Goal: Navigation & Orientation: Find specific page/section

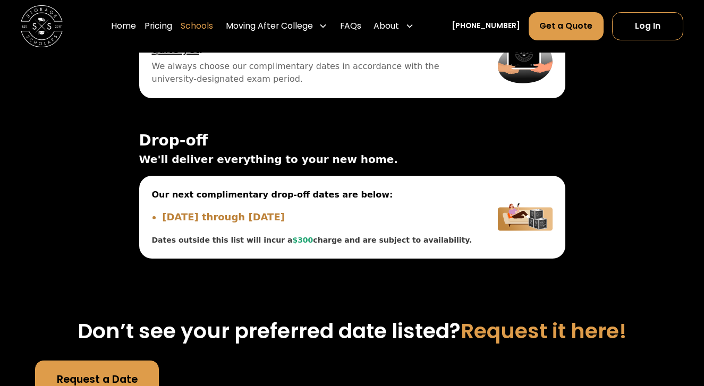
scroll to position [3562, 0]
click at [213, 27] on link "Schools" at bounding box center [197, 26] width 32 height 29
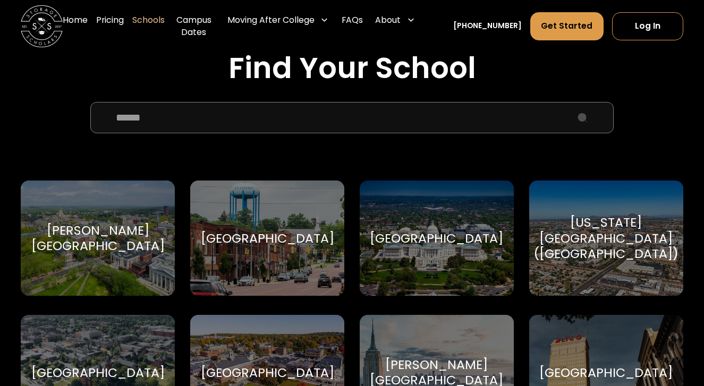
scroll to position [344, 0]
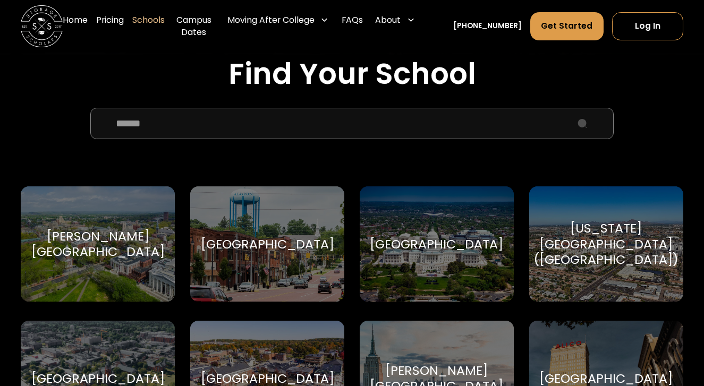
click at [314, 118] on input "School Select Form" at bounding box center [351, 123] width 523 height 31
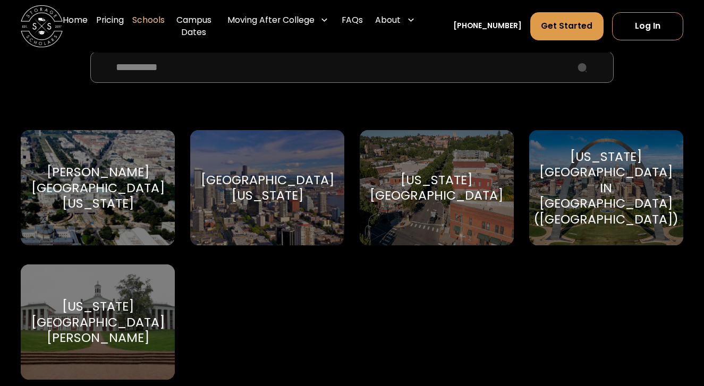
scroll to position [404, 0]
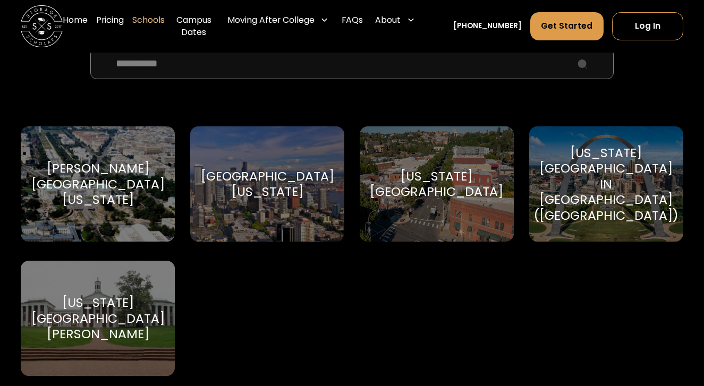
type input "**********"
click at [110, 309] on div "Washington and Lee University" at bounding box center [97, 318] width 133 height 47
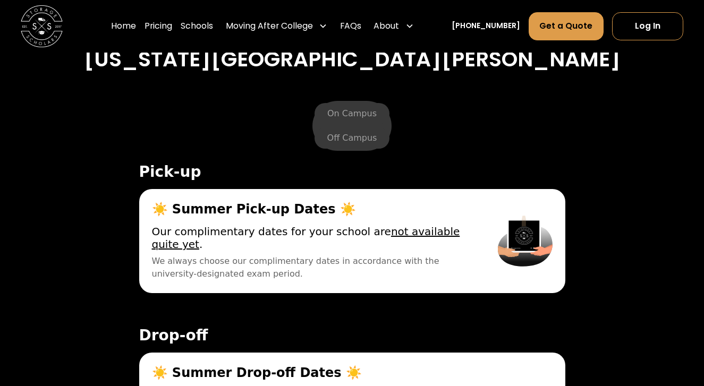
scroll to position [3661, 0]
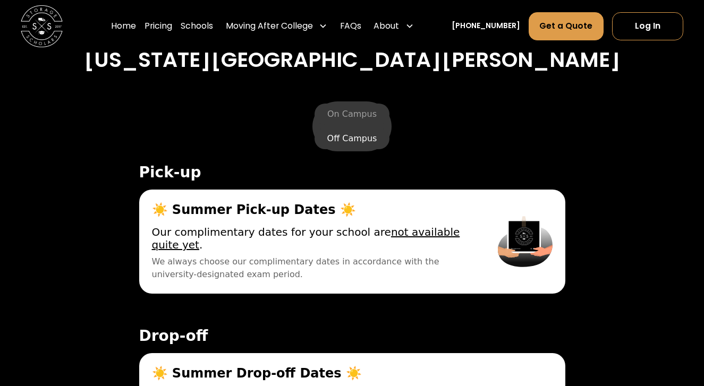
click at [336, 128] on label "Off Campus" at bounding box center [351, 138] width 75 height 21
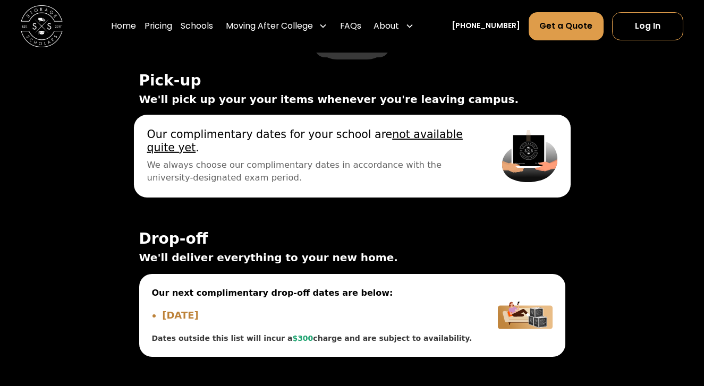
scroll to position [3769, 0]
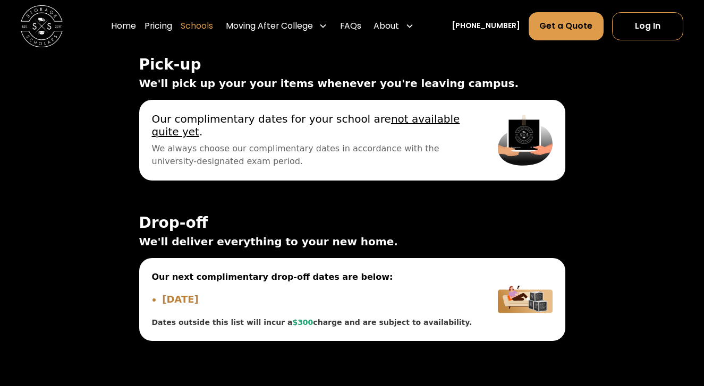
click at [210, 30] on link "Schools" at bounding box center [197, 26] width 32 height 29
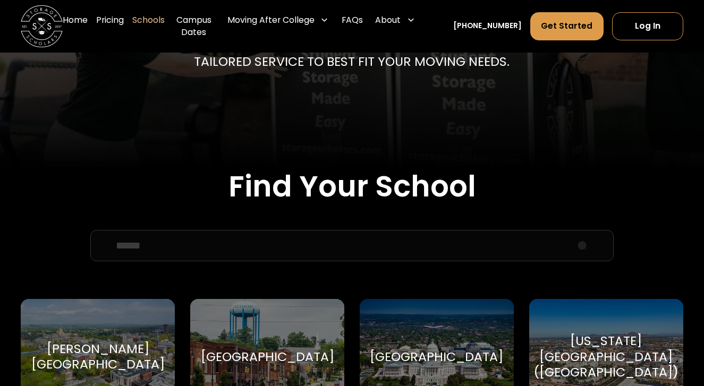
scroll to position [241, 0]
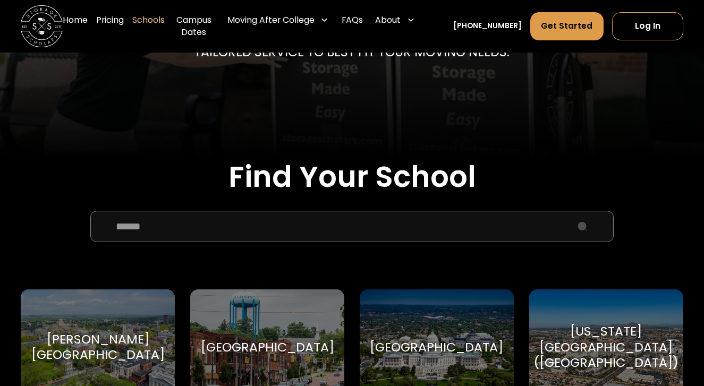
click at [407, 216] on input "School Select Form" at bounding box center [351, 226] width 523 height 31
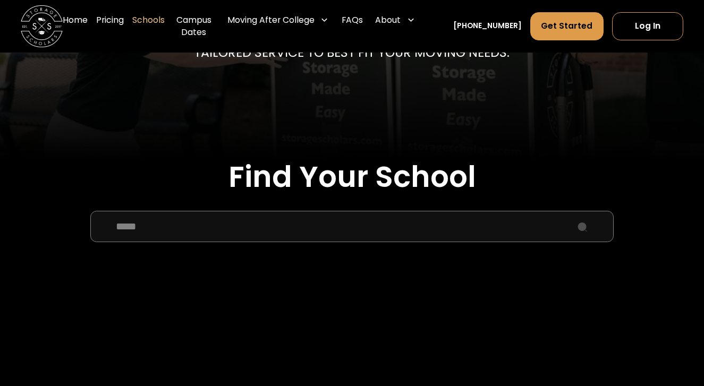
type input "*****"
click at [117, 358] on div "[GEOGRAPHIC_DATA][US_STATE]-[GEOGRAPHIC_DATA]" at bounding box center [97, 346] width 133 height 47
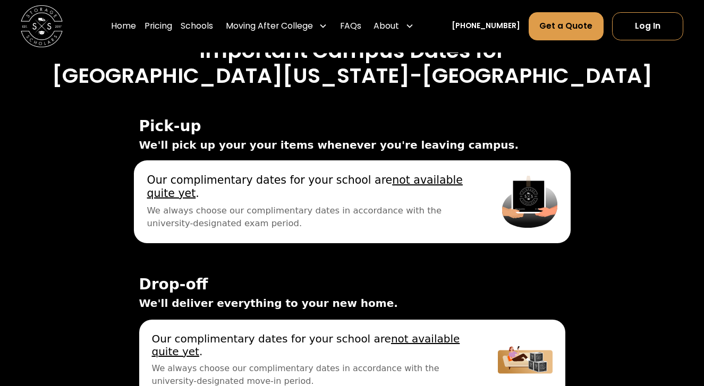
scroll to position [3631, 0]
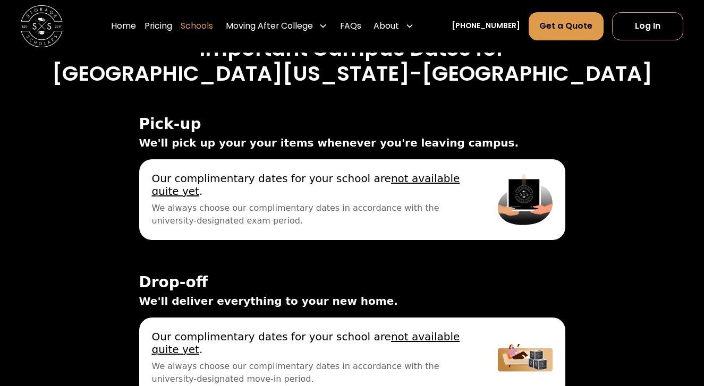
click at [203, 24] on link "Schools" at bounding box center [197, 26] width 32 height 29
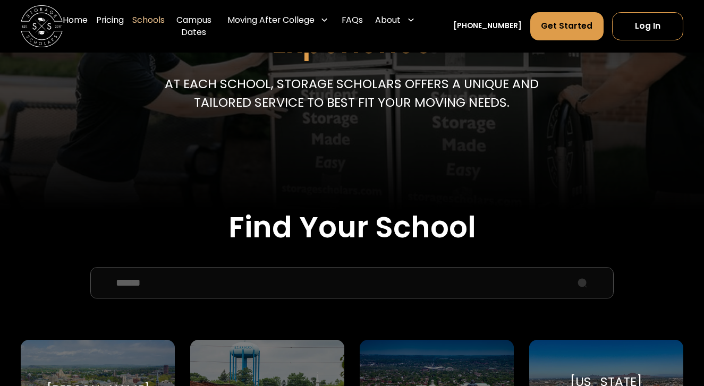
scroll to position [201, 0]
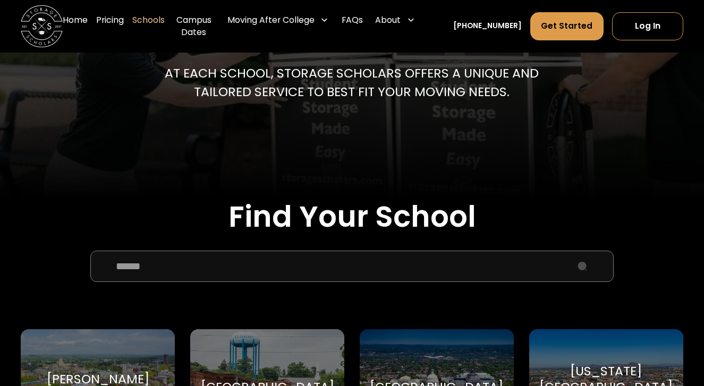
click at [347, 263] on input "School Select Form" at bounding box center [351, 266] width 523 height 31
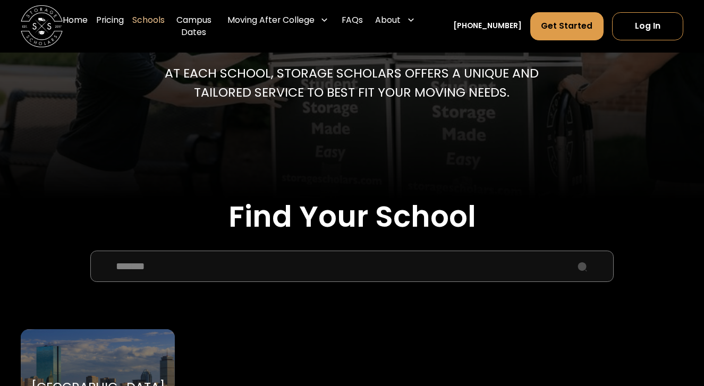
type input "*******"
click at [129, 361] on div "Harvard University Harvard University" at bounding box center [97, 386] width 153 height 115
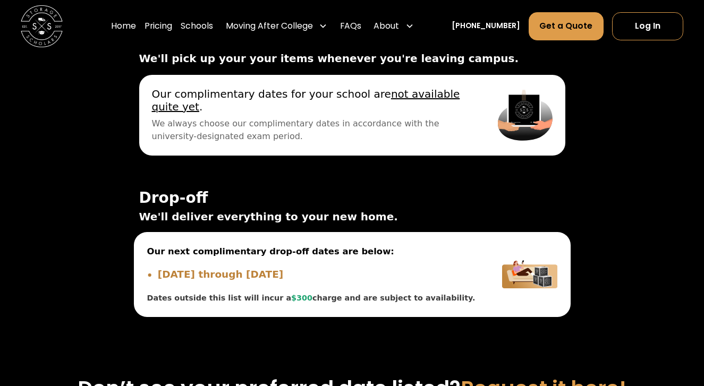
scroll to position [3576, 0]
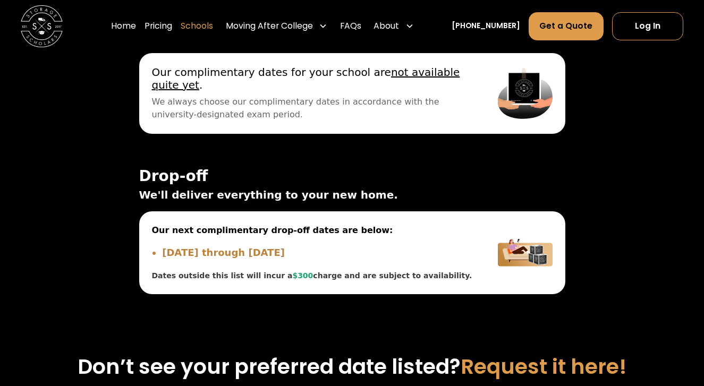
click at [202, 23] on link "Schools" at bounding box center [197, 26] width 32 height 29
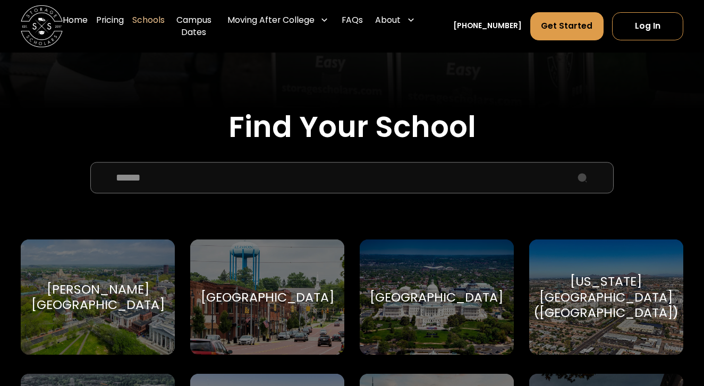
scroll to position [302, 0]
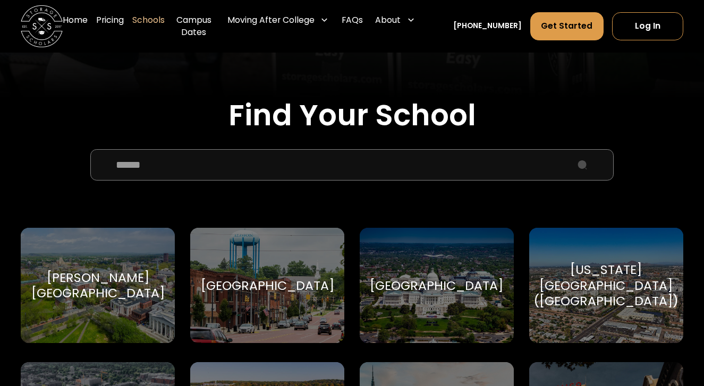
click at [321, 169] on input "School Select Form" at bounding box center [351, 164] width 523 height 31
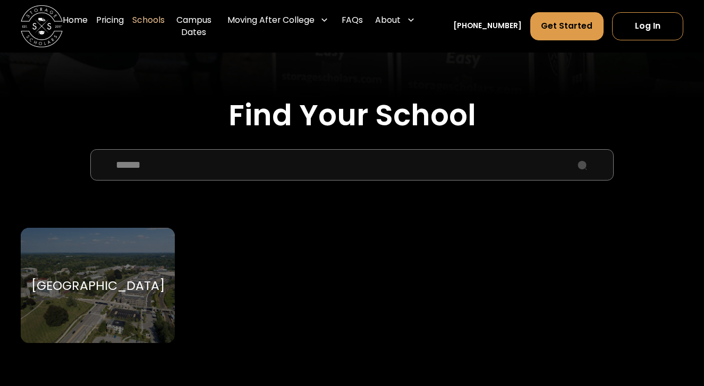
type input "******"
click at [47, 329] on div "[GEOGRAPHIC_DATA]" at bounding box center [97, 285] width 153 height 115
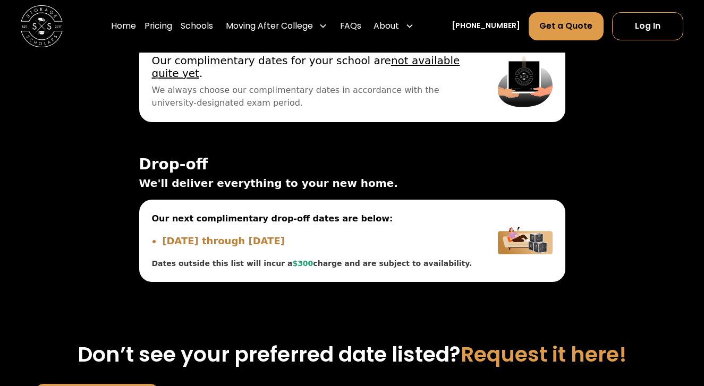
scroll to position [3870, 0]
